Goal: Find specific page/section: Find specific page/section

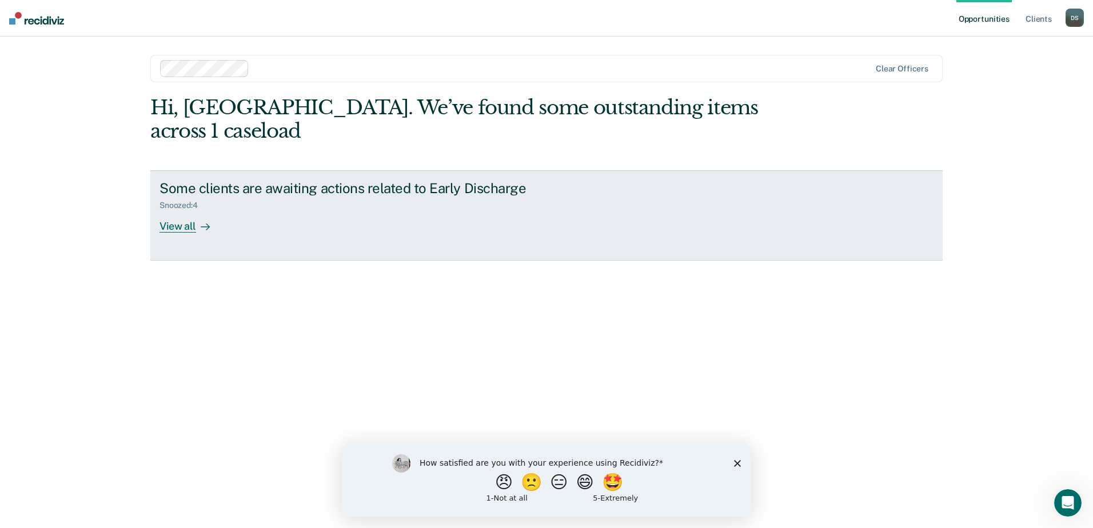
click at [164, 210] on div "View all" at bounding box center [192, 221] width 64 height 22
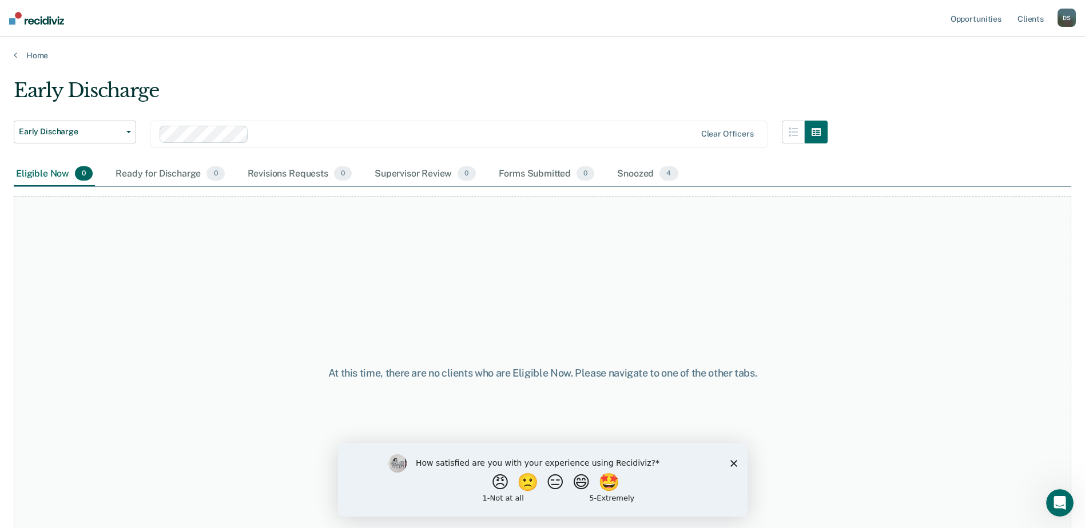
click at [734, 465] on polygon "Close survey" at bounding box center [733, 463] width 7 height 7
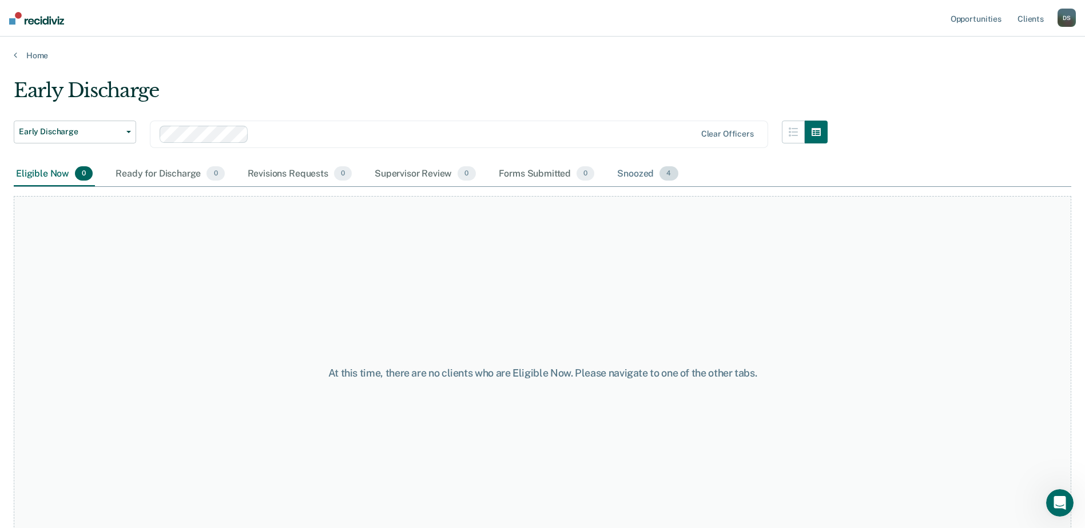
click at [638, 180] on div "Snoozed 4" at bounding box center [647, 174] width 65 height 25
